Goal: Task Accomplishment & Management: Manage account settings

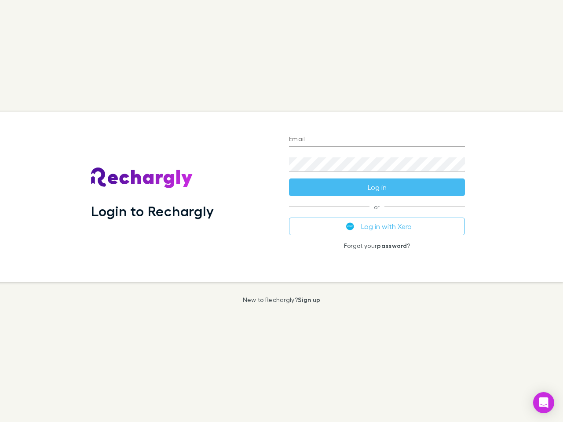
click at [281, 211] on div "Login to Rechargly" at bounding box center [183, 197] width 198 height 171
click at [377, 140] on input "Email" at bounding box center [377, 140] width 176 height 14
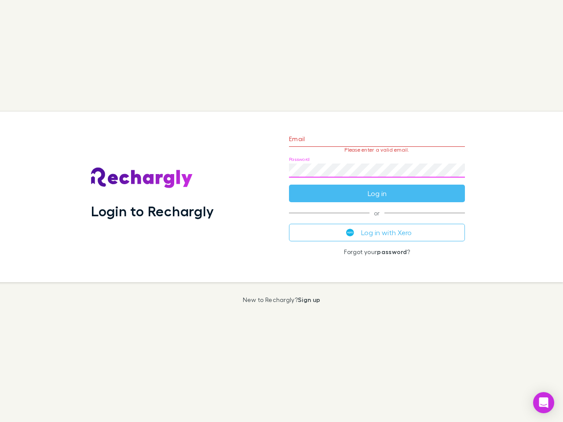
click at [377, 187] on form "Email Please enter a valid email. Password Log in" at bounding box center [377, 164] width 176 height 76
click at [377, 226] on div "Email Please enter a valid email. Password Log in or Log in with Xero Forgot yo…" at bounding box center [377, 197] width 190 height 171
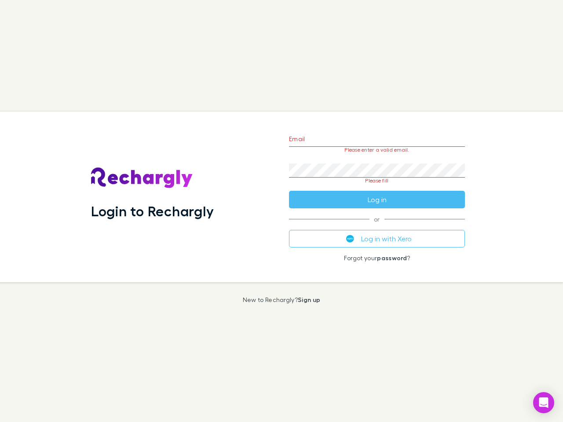
click at [543, 403] on icon "Open Intercom Messenger" at bounding box center [543, 402] width 9 height 11
